Goal: Information Seeking & Learning: Find specific page/section

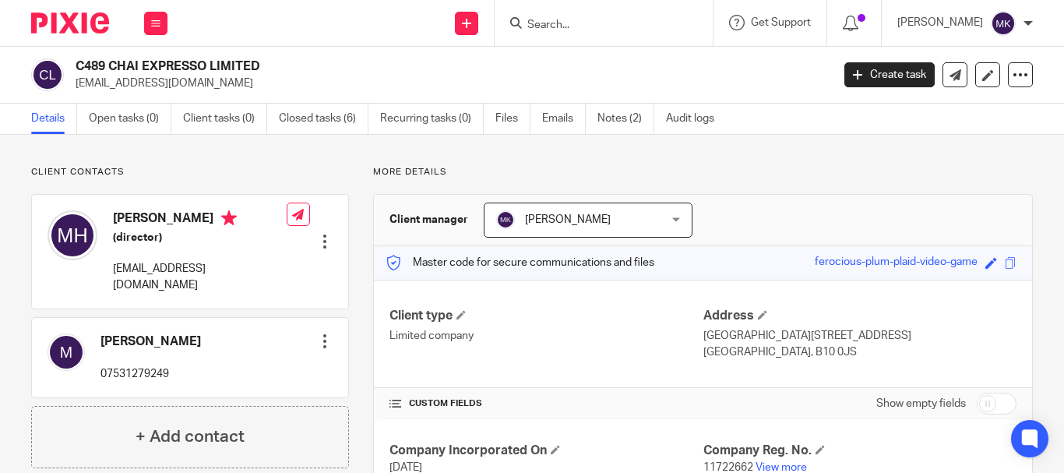
click at [583, 30] on input "Search" at bounding box center [596, 26] width 140 height 14
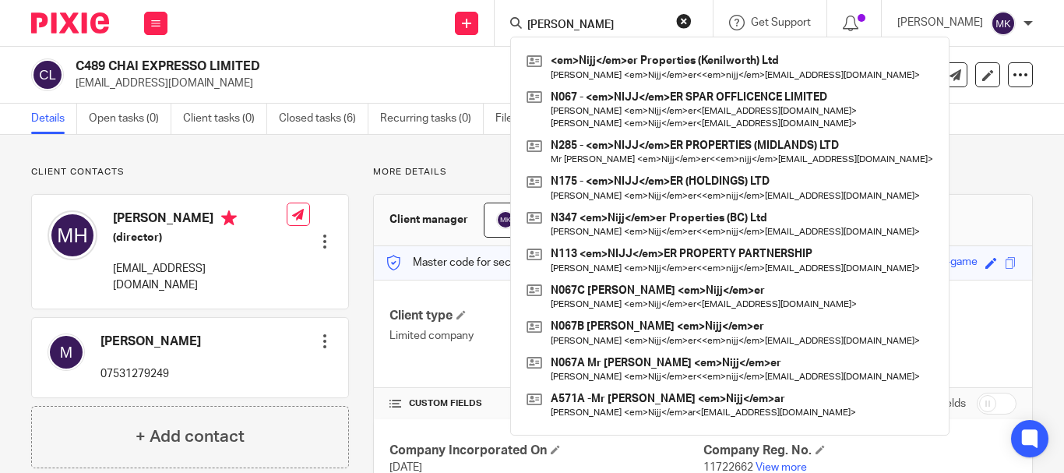
type input "nijjer"
click button "submit" at bounding box center [0, 0] width 0 height 0
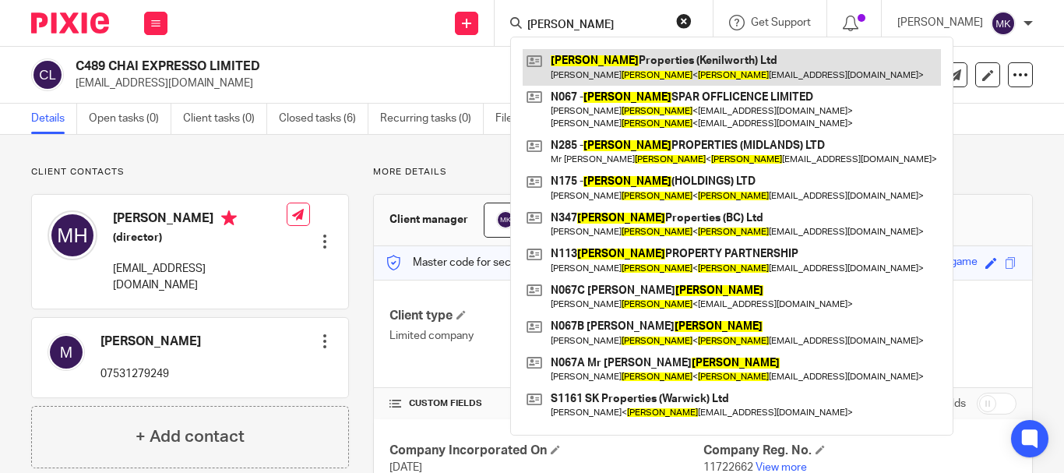
click at [612, 60] on link at bounding box center [732, 67] width 418 height 36
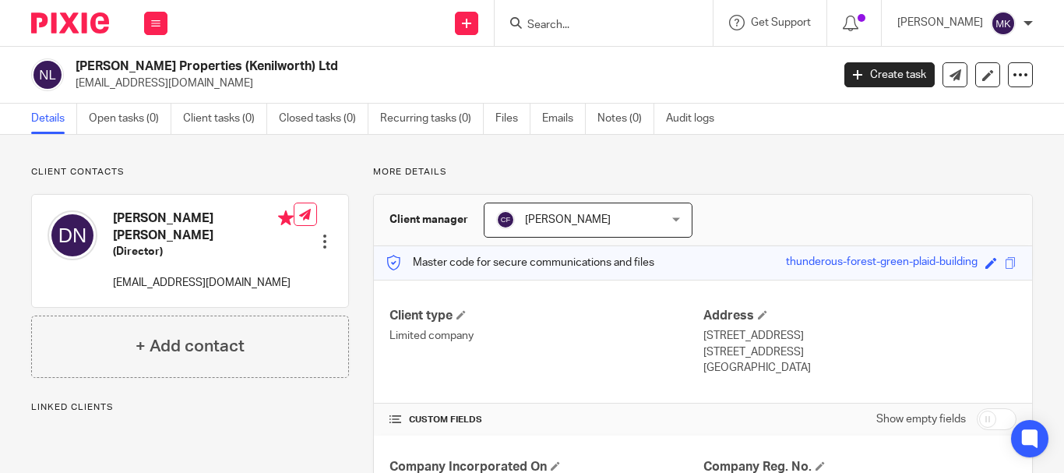
click at [608, 217] on span "Chris Froggatt" at bounding box center [574, 219] width 157 height 33
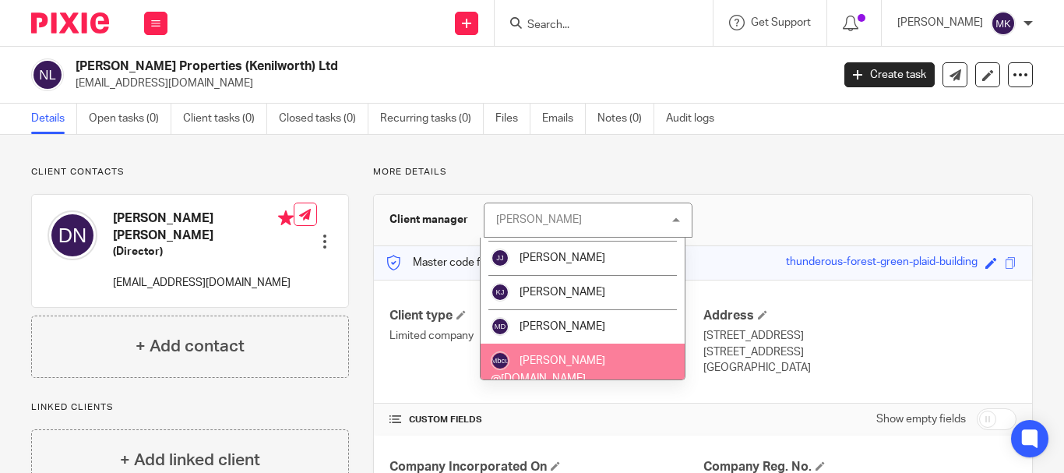
scroll to position [467, 0]
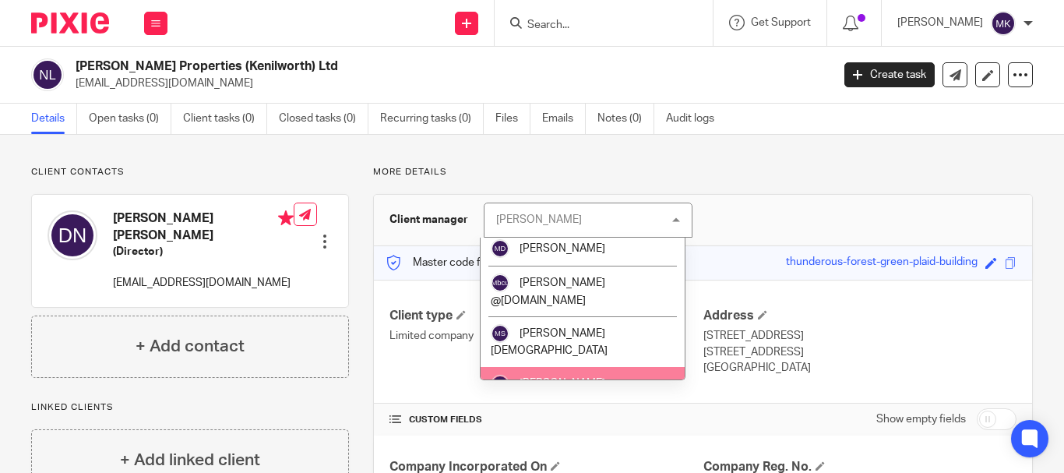
click at [583, 367] on li "[PERSON_NAME]" at bounding box center [583, 384] width 205 height 34
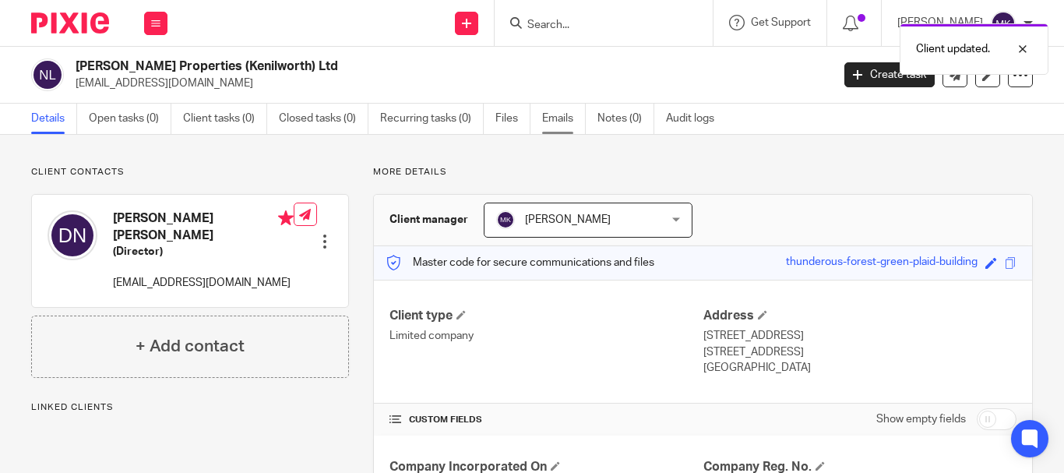
click at [550, 119] on link "Emails" at bounding box center [564, 119] width 44 height 30
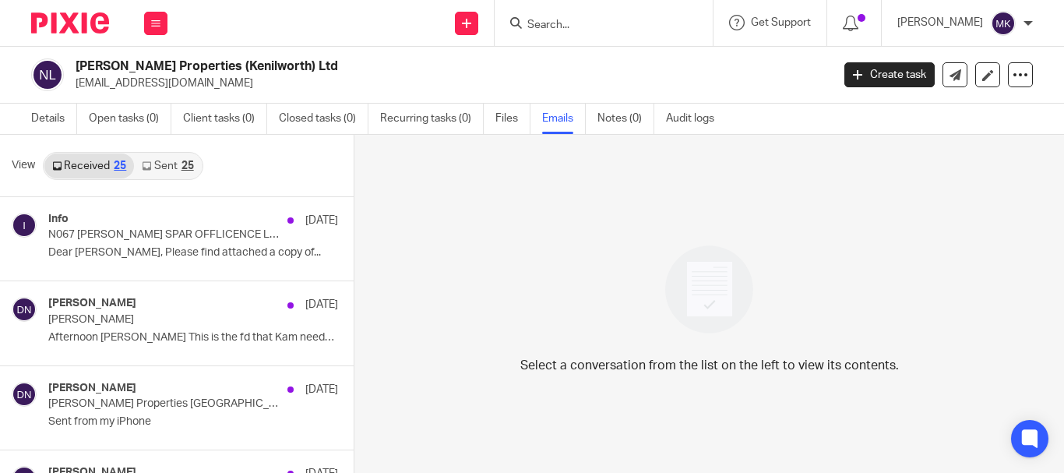
click at [577, 9] on div at bounding box center [604, 23] width 218 height 46
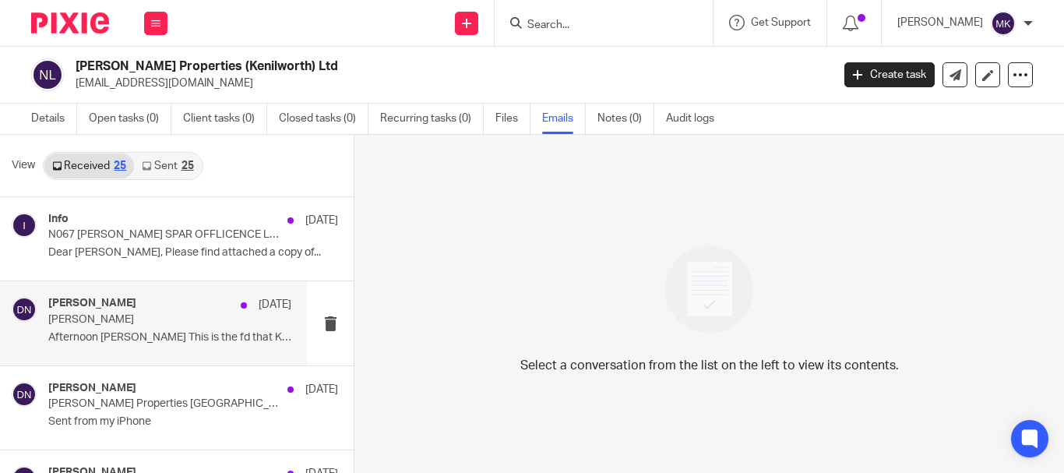
click at [176, 331] on p "Afternoon Tony This is the fd that Kam needs to..." at bounding box center [169, 337] width 243 height 13
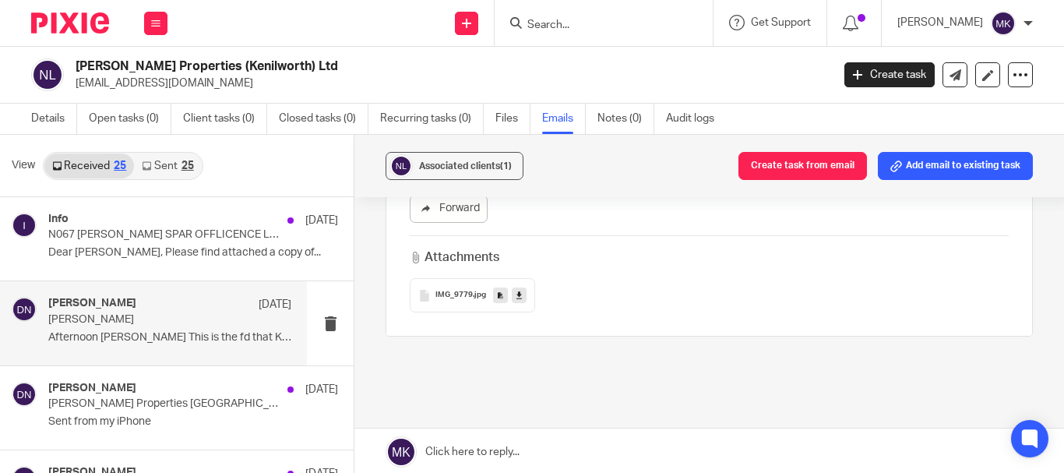
scroll to position [312, 0]
click at [446, 290] on span "IMG_9779" at bounding box center [453, 294] width 37 height 9
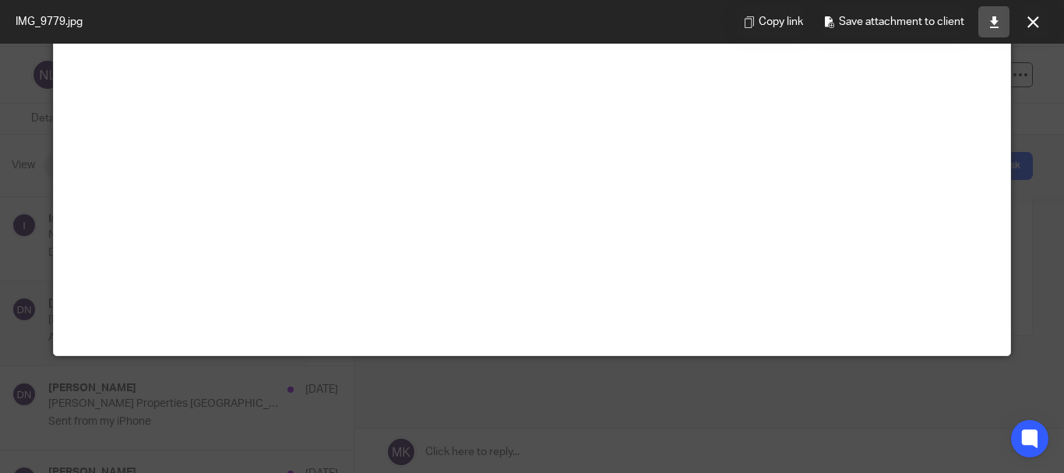
click at [994, 19] on icon at bounding box center [995, 22] width 12 height 12
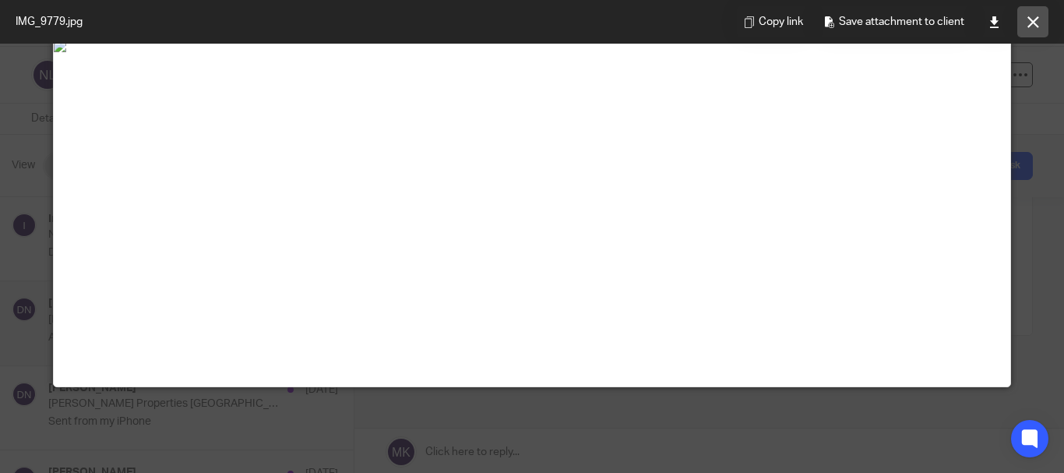
click at [1028, 26] on icon at bounding box center [1034, 22] width 12 height 12
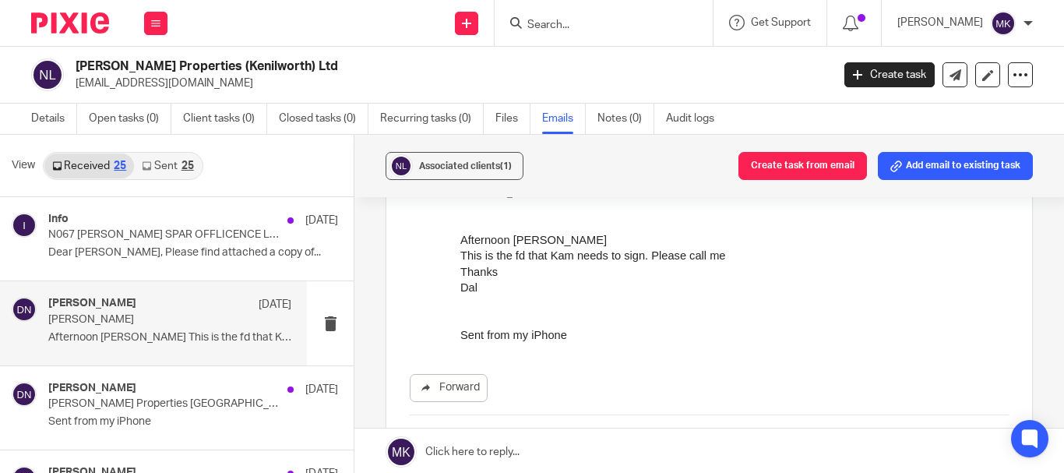
scroll to position [156, 0]
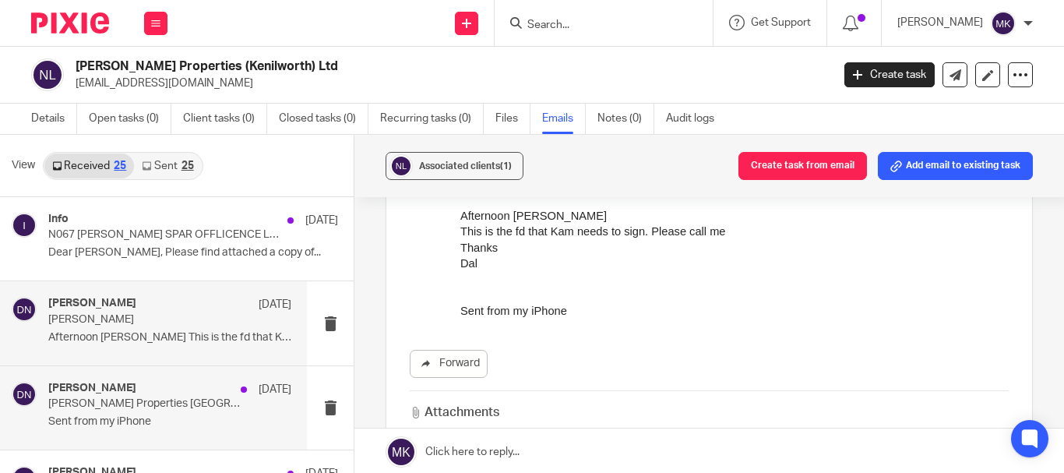
click at [185, 415] on p "Sent from my iPhone" at bounding box center [169, 421] width 243 height 13
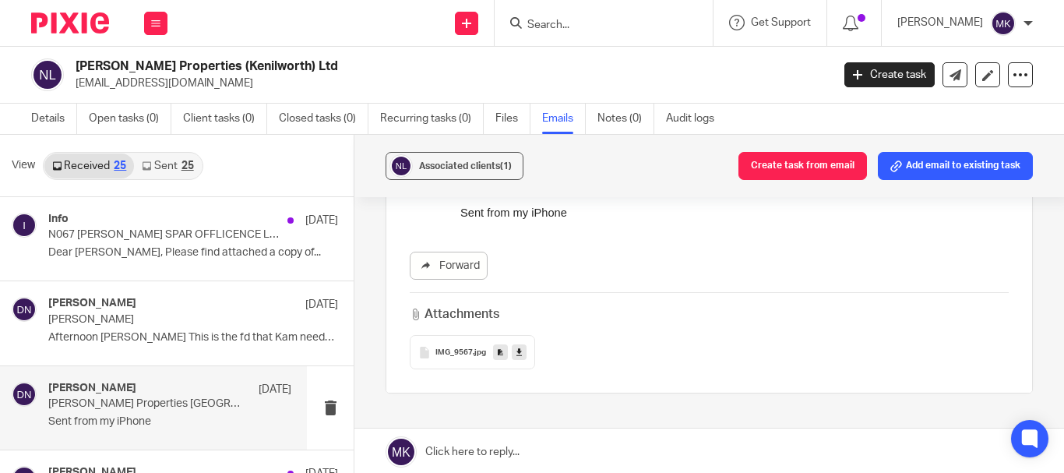
scroll to position [234, 0]
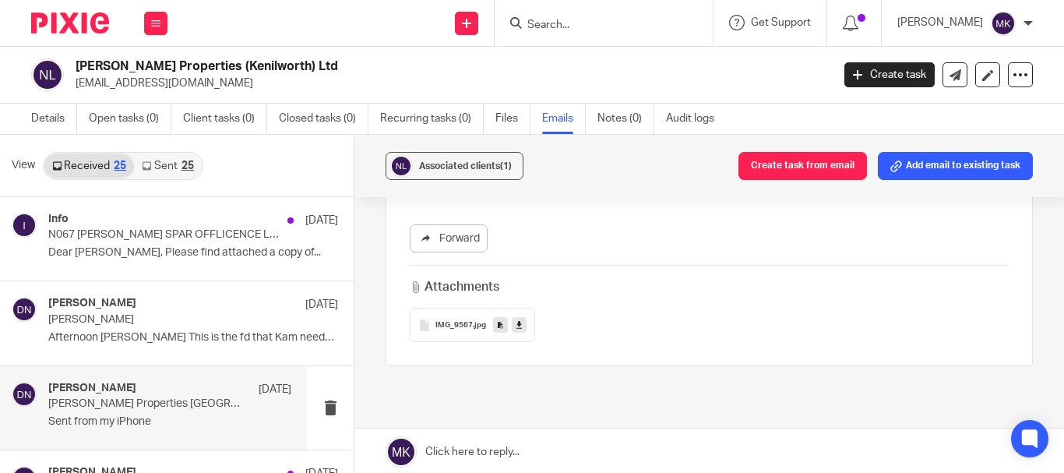
click at [447, 321] on span "IMG_9567" at bounding box center [453, 325] width 37 height 9
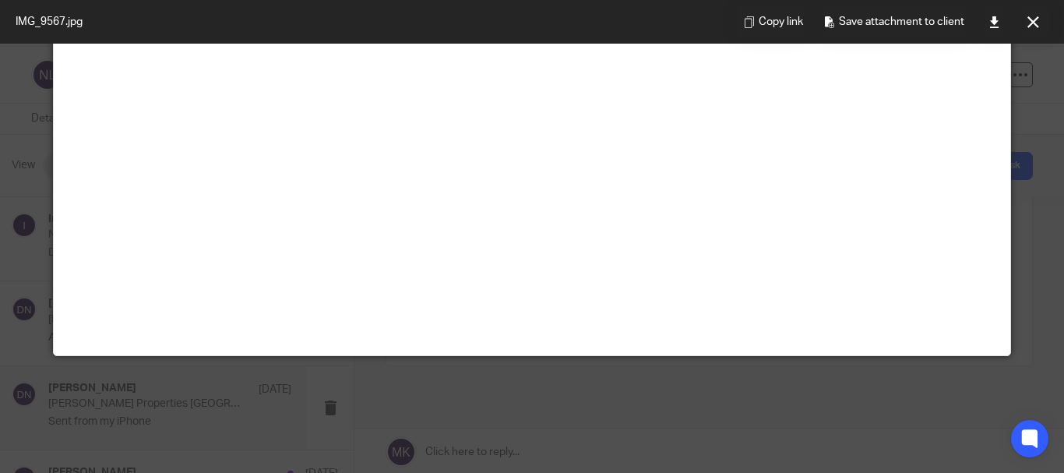
scroll to position [312, 0]
click at [1037, 25] on icon at bounding box center [1034, 22] width 12 height 12
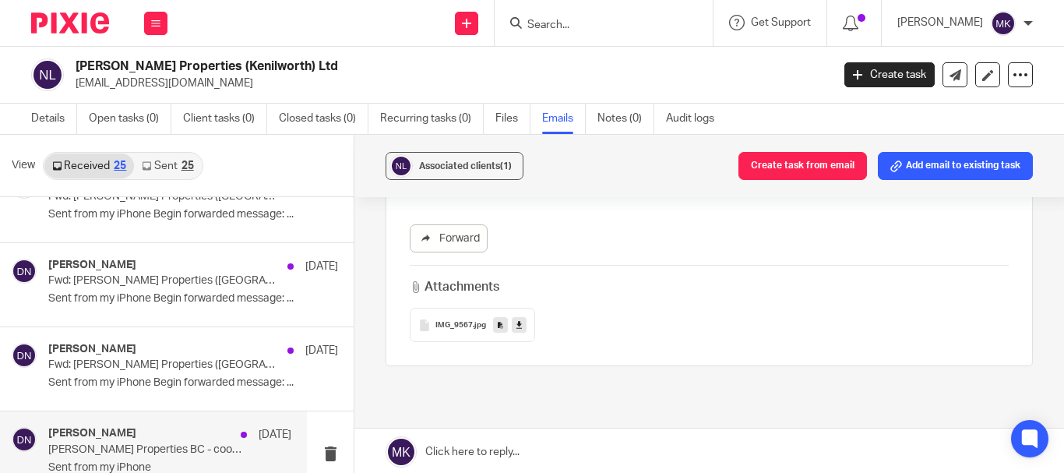
scroll to position [623, 0]
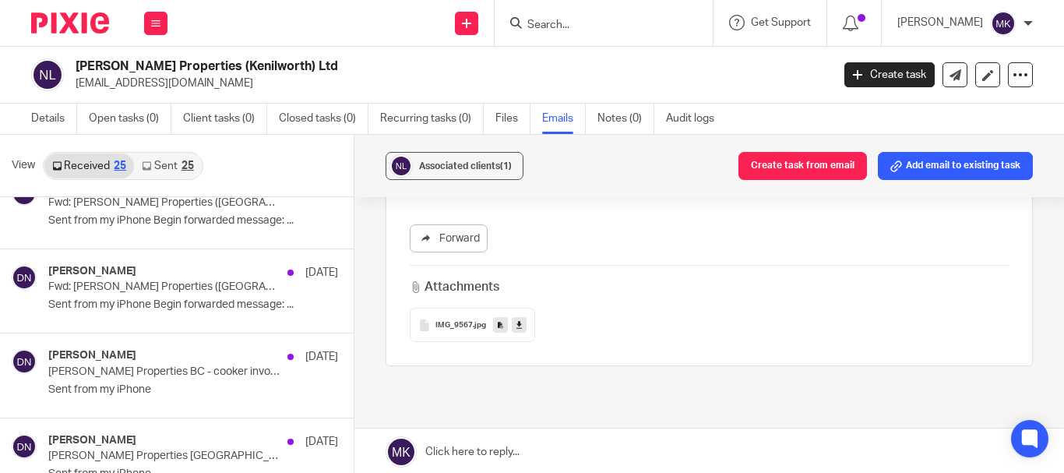
click at [574, 26] on input "Search" at bounding box center [596, 26] width 140 height 14
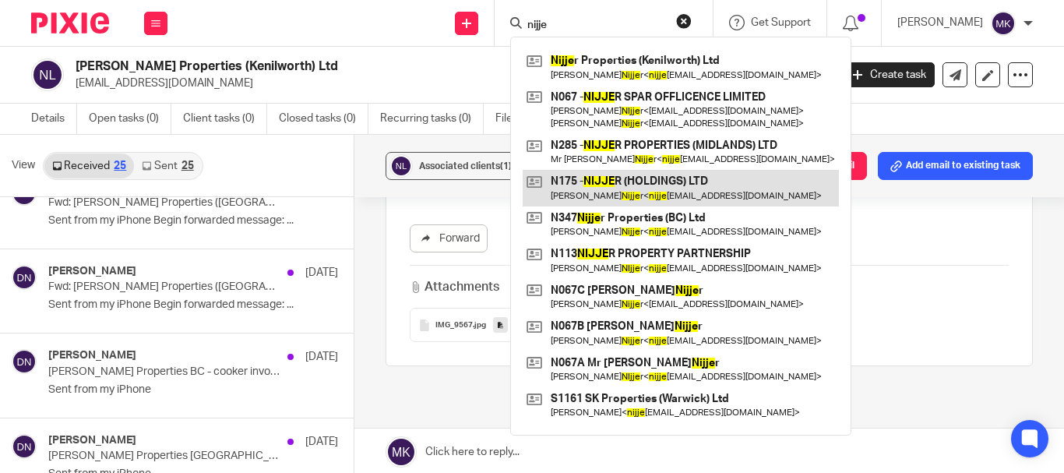
type input "nijje"
click at [661, 187] on link at bounding box center [681, 188] width 316 height 36
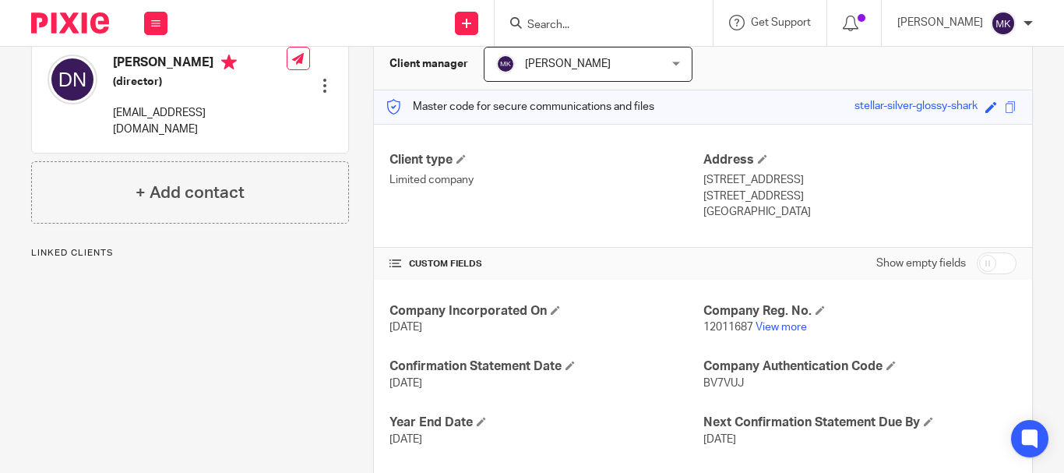
scroll to position [234, 0]
